Goal: Book appointment/travel/reservation

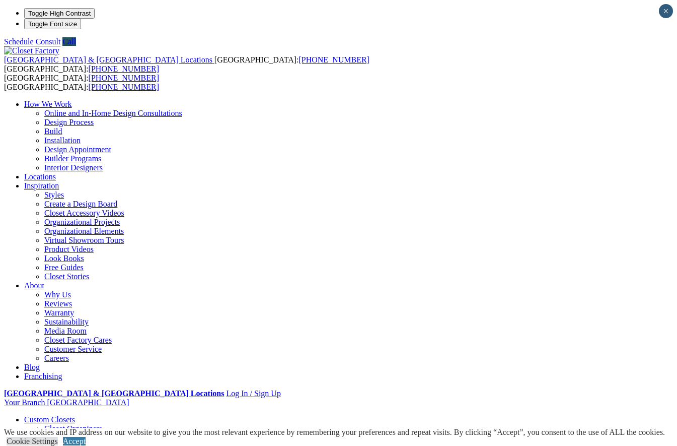
drag, startPoint x: 412, startPoint y: 265, endPoint x: 404, endPoint y: 280, distance: 16.4
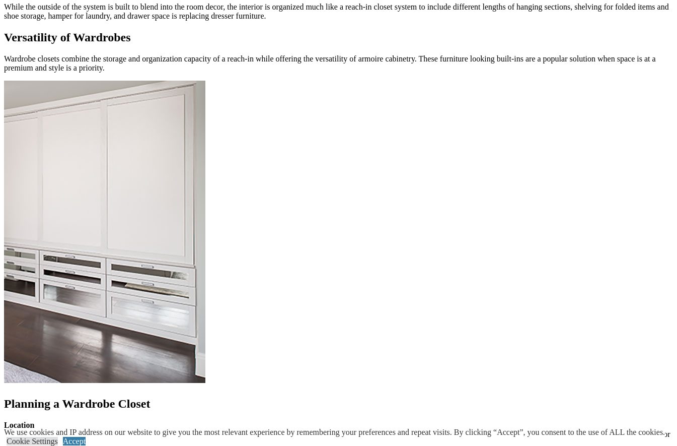
scroll to position [1204, 0]
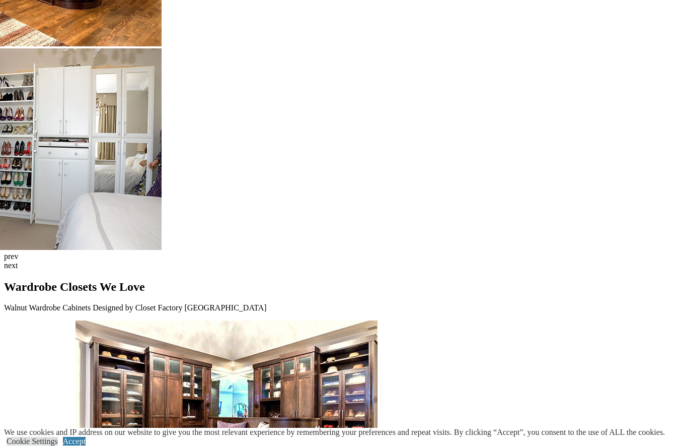
scroll to position [2520, 0]
